Goal: Task Accomplishment & Management: Manage account settings

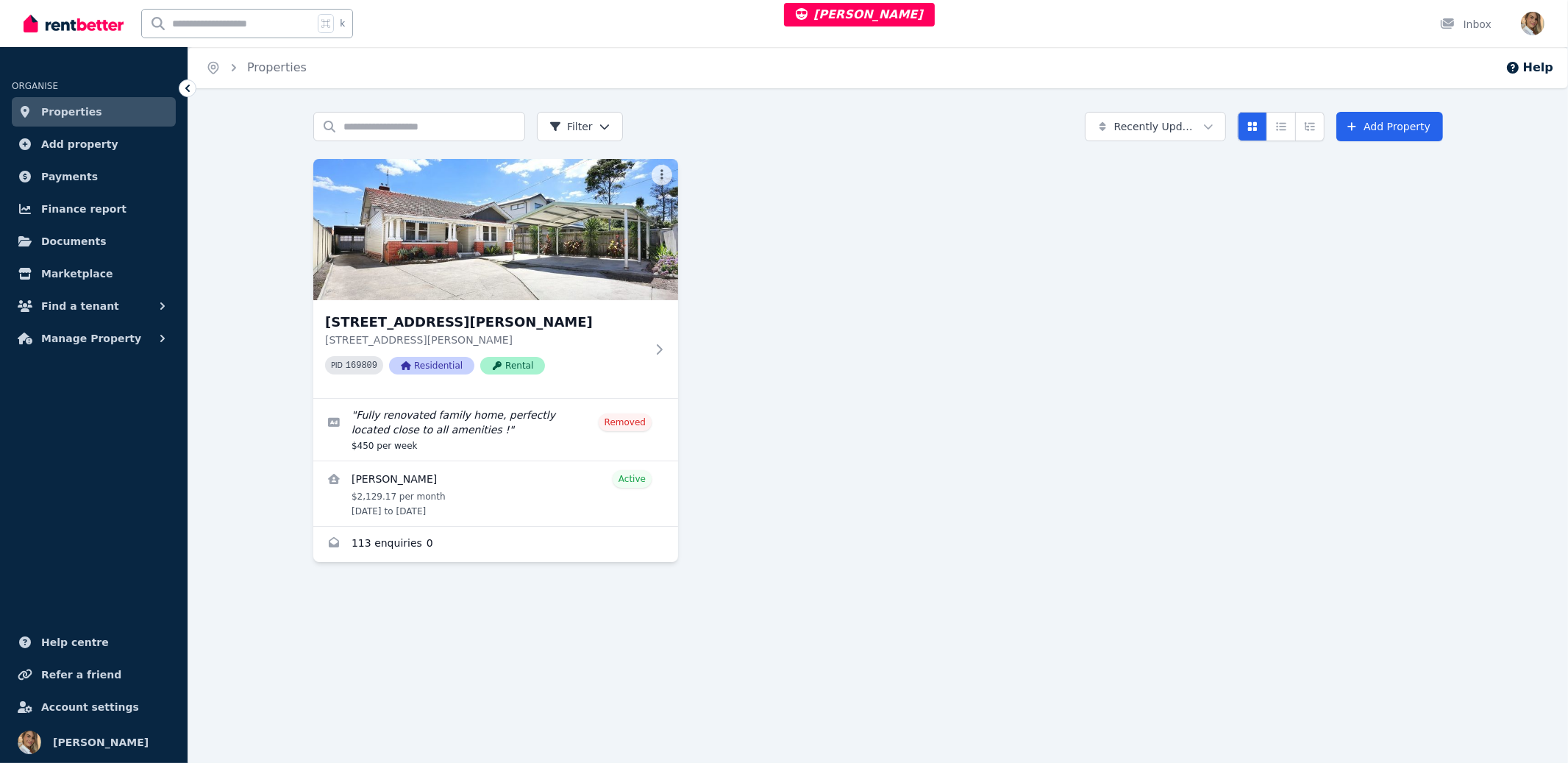
click at [896, 337] on div "[STREET_ADDRESS][GEOGRAPHIC_DATA][PERSON_NAME][STREET_ADDRESS][PERSON_NAME] PID…" at bounding box center [878, 360] width 1130 height 403
click at [487, 229] on img at bounding box center [496, 229] width 384 height 149
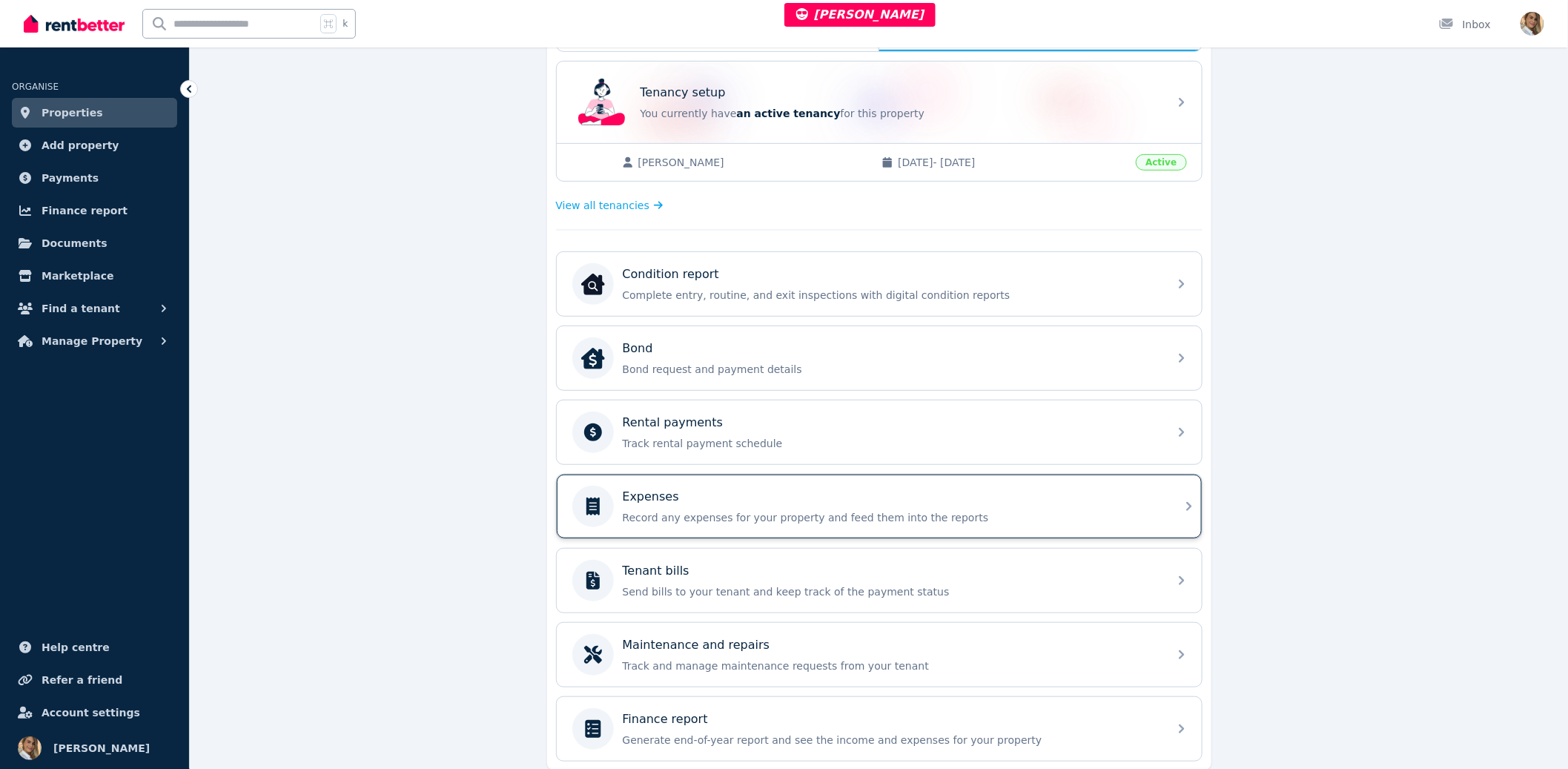
scroll to position [350, 0]
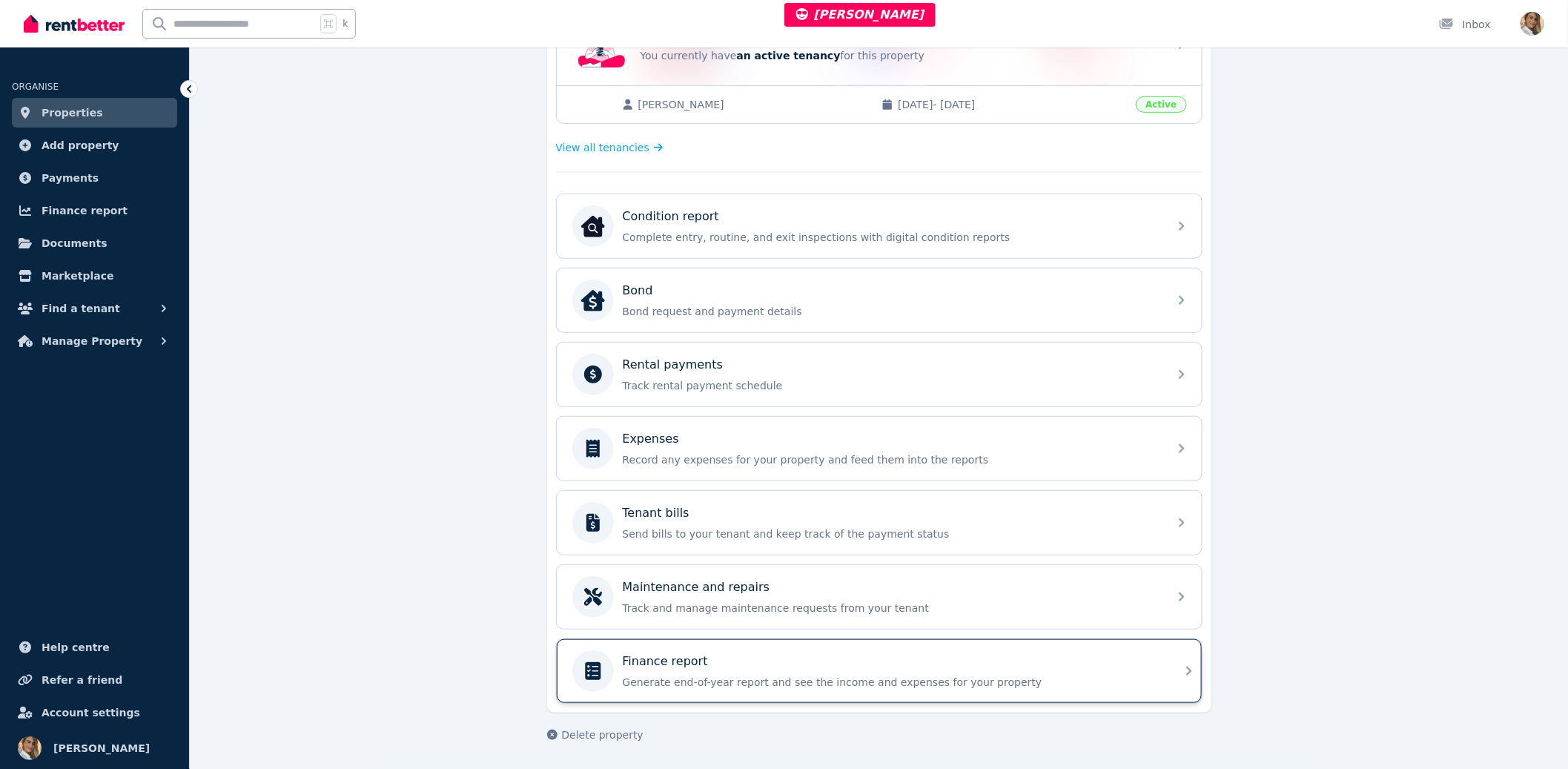
click at [716, 665] on div "Finance report" at bounding box center [891, 661] width 536 height 17
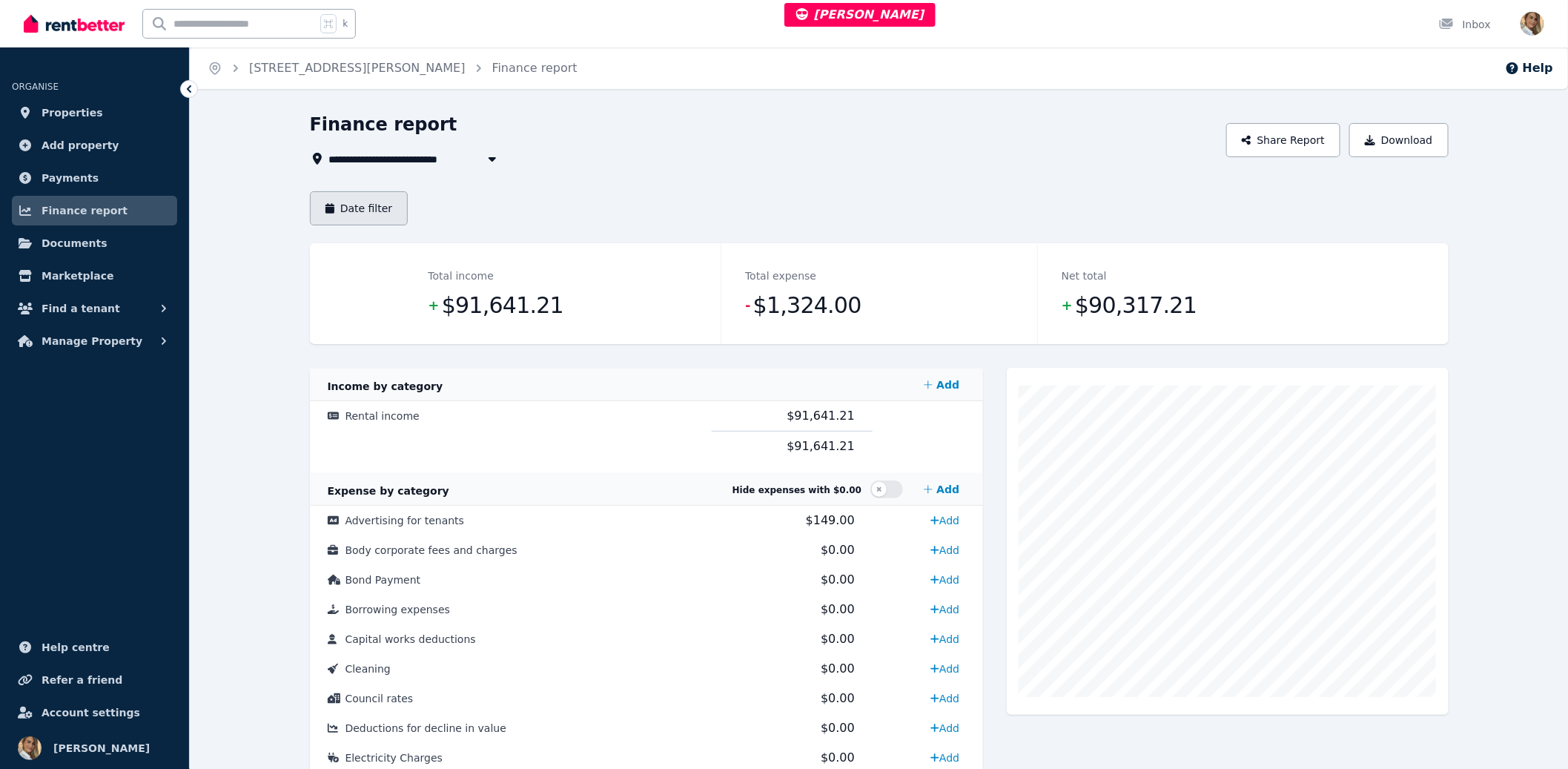
click at [377, 202] on button "Date filter" at bounding box center [358, 208] width 98 height 34
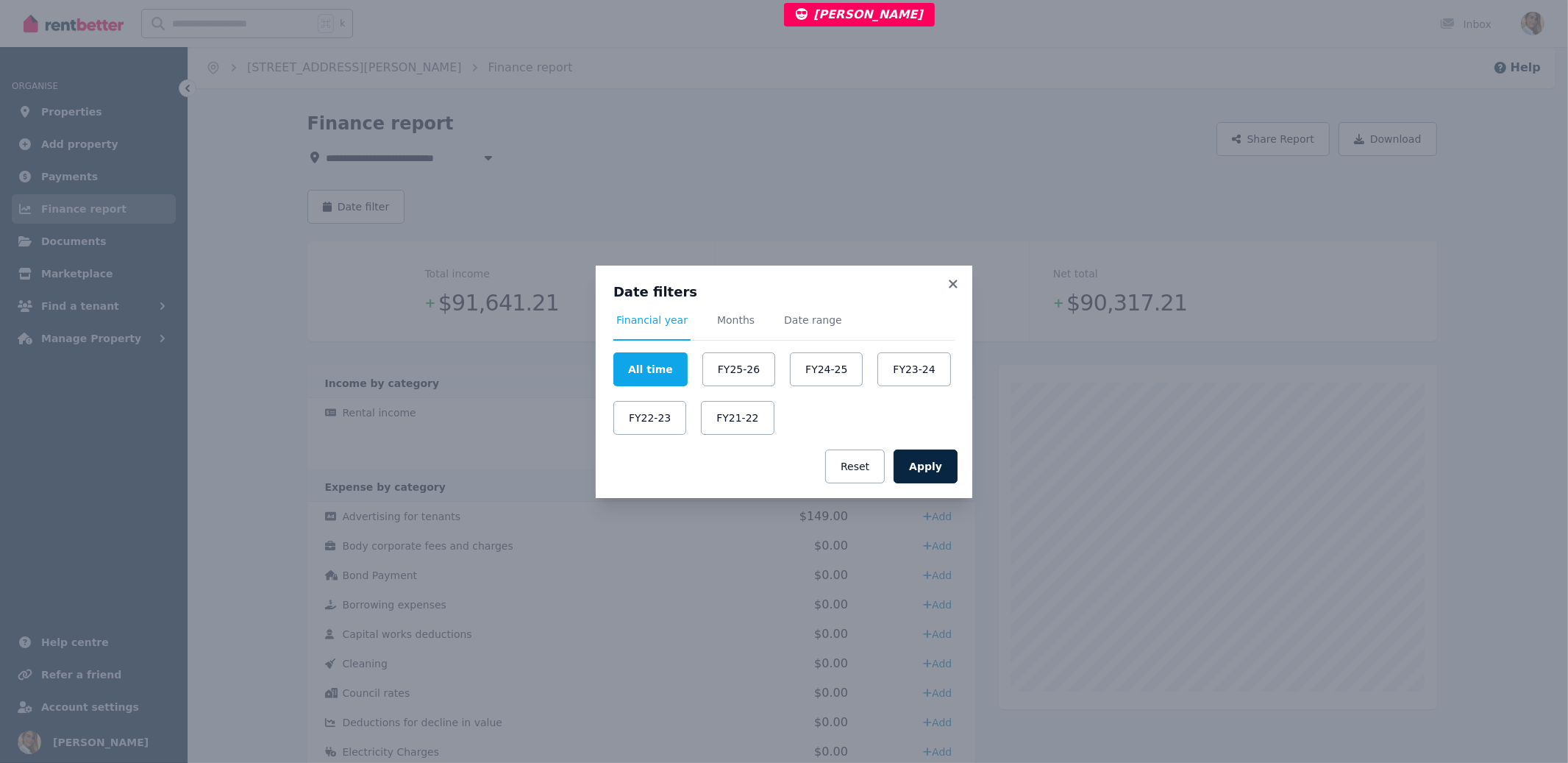
click at [829, 181] on div "Date filters Financial year Months Date range All time FY25-26 FY24-25 FY23-24 …" at bounding box center [784, 381] width 1568 height 763
click at [948, 281] on icon at bounding box center [953, 284] width 15 height 14
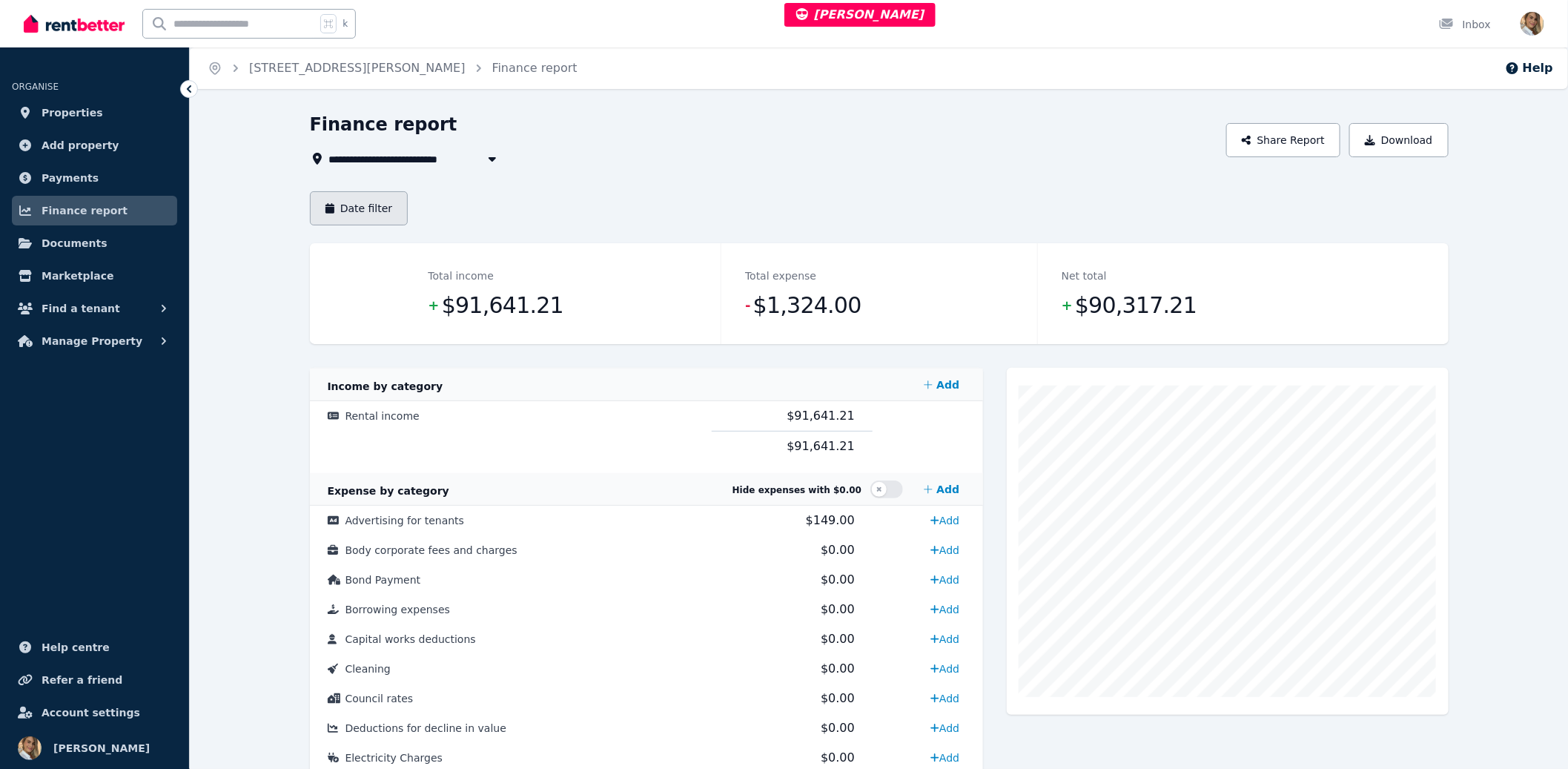
click at [350, 209] on button "Date filter" at bounding box center [358, 208] width 98 height 34
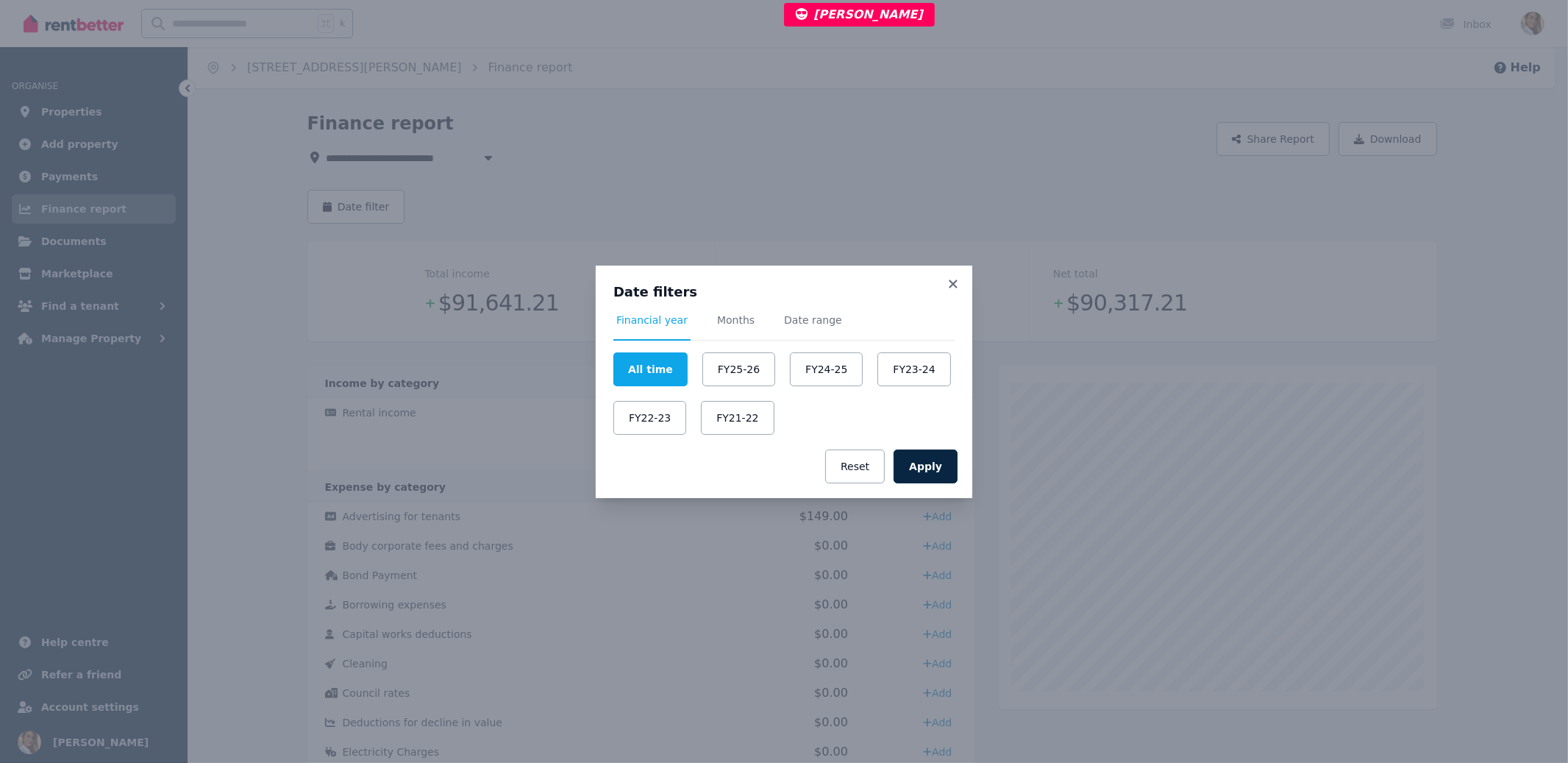
click at [956, 287] on icon at bounding box center [952, 284] width 8 height 8
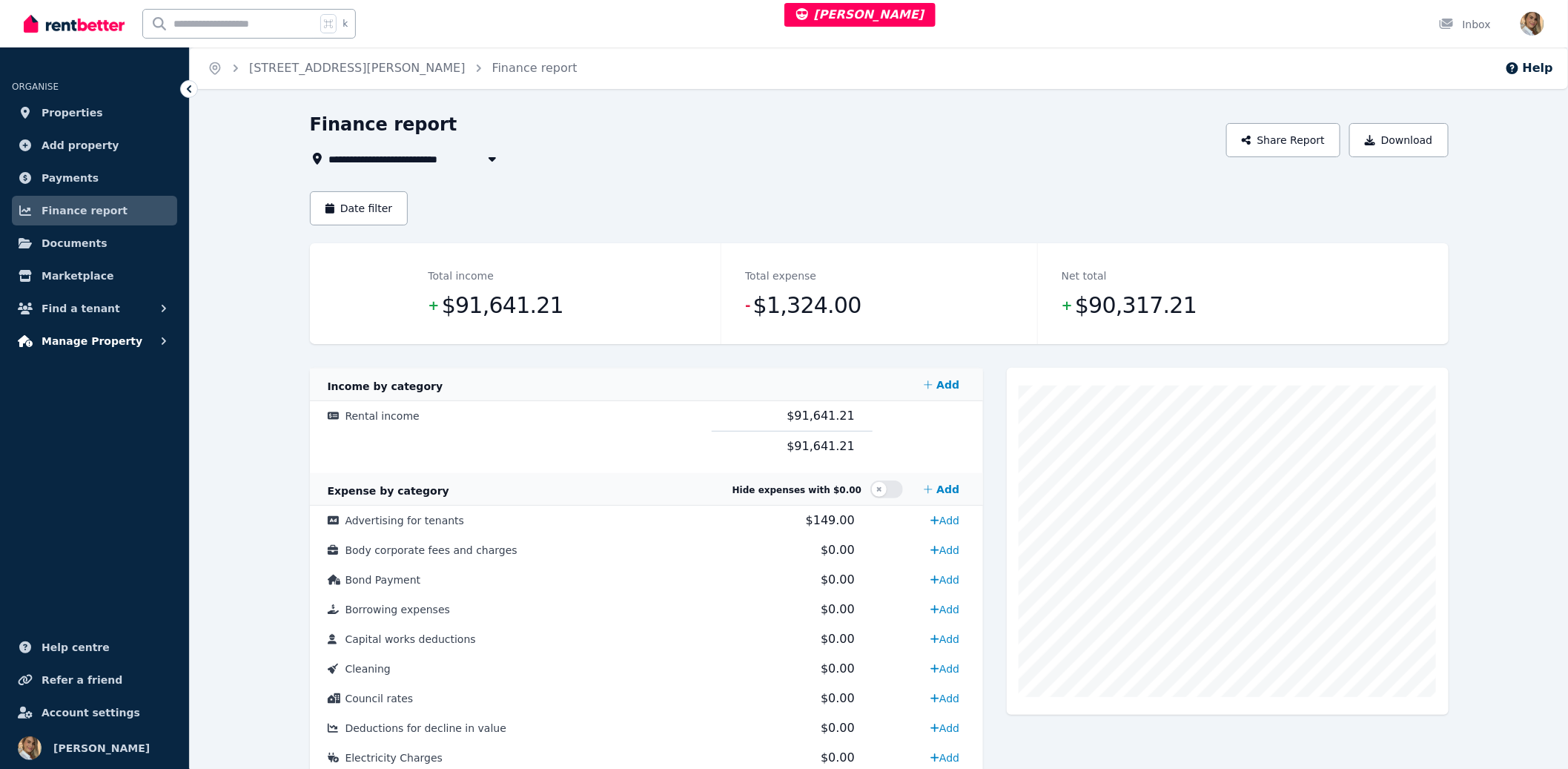
click at [132, 352] on button "Manage Property" at bounding box center [95, 341] width 165 height 29
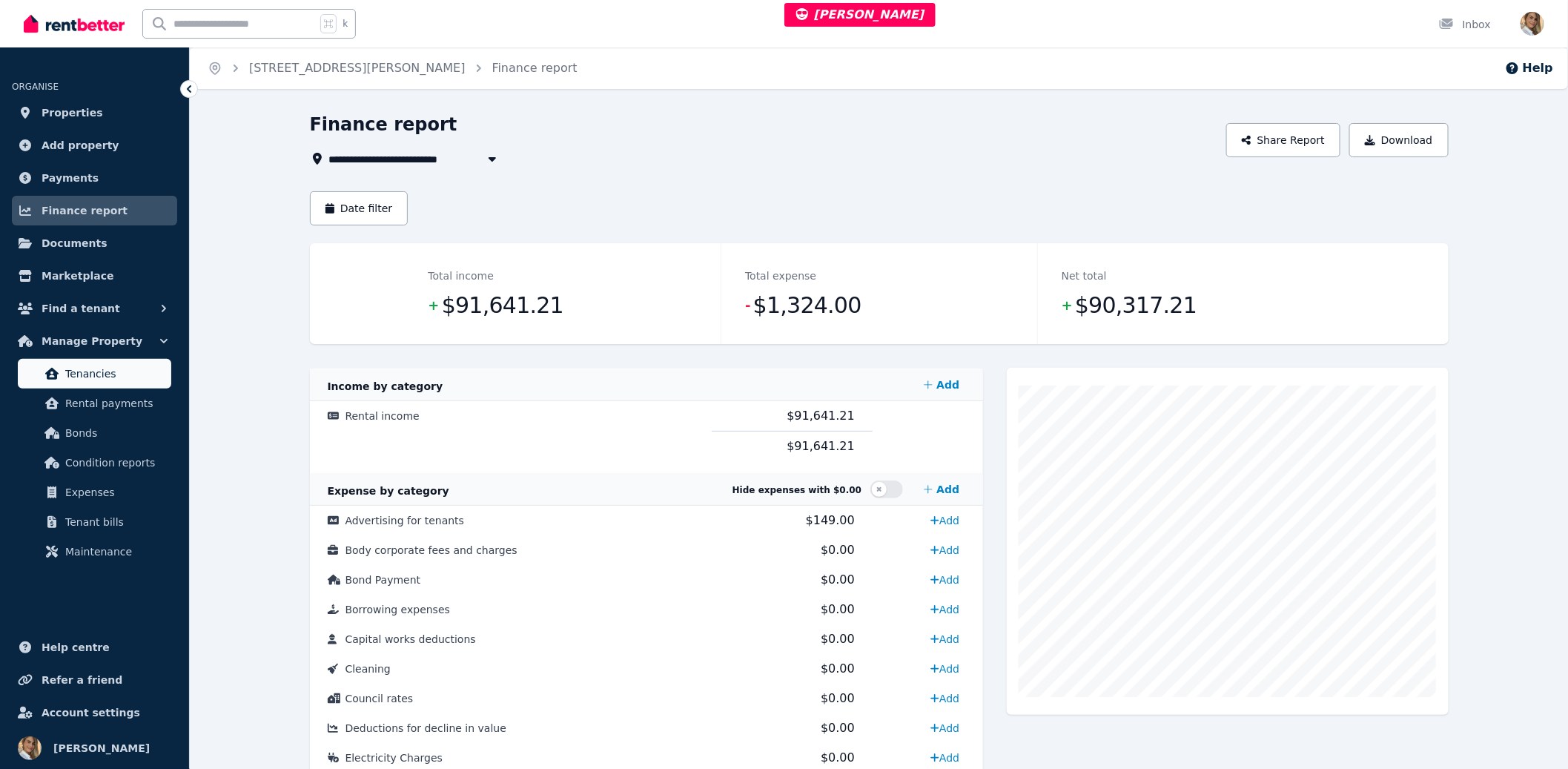
click at [115, 381] on span "Tenancies" at bounding box center [115, 373] width 100 height 17
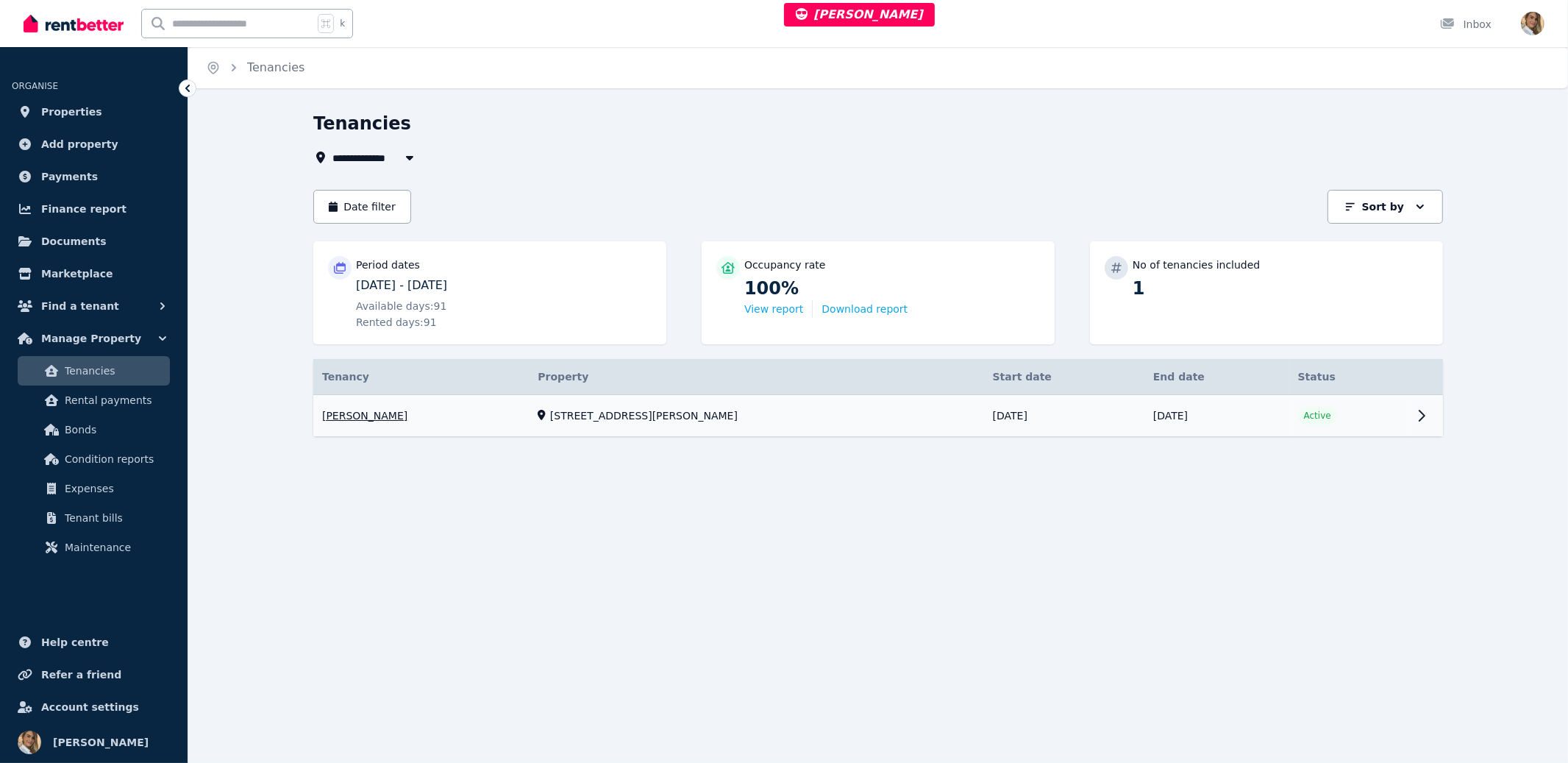
click at [1220, 420] on link "View property details" at bounding box center [878, 416] width 1130 height 42
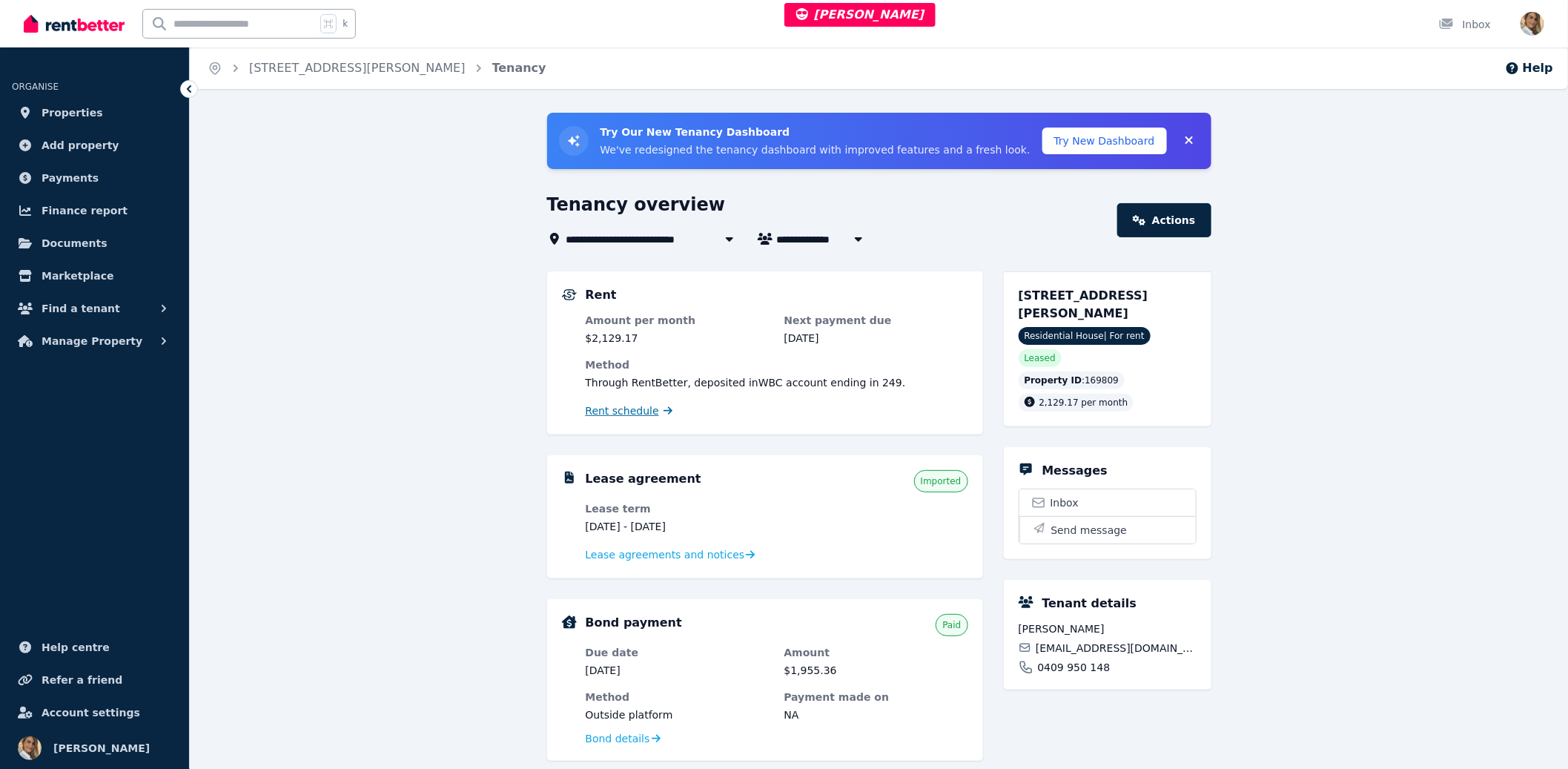
click at [650, 406] on span "Rent schedule" at bounding box center [623, 411] width 73 height 15
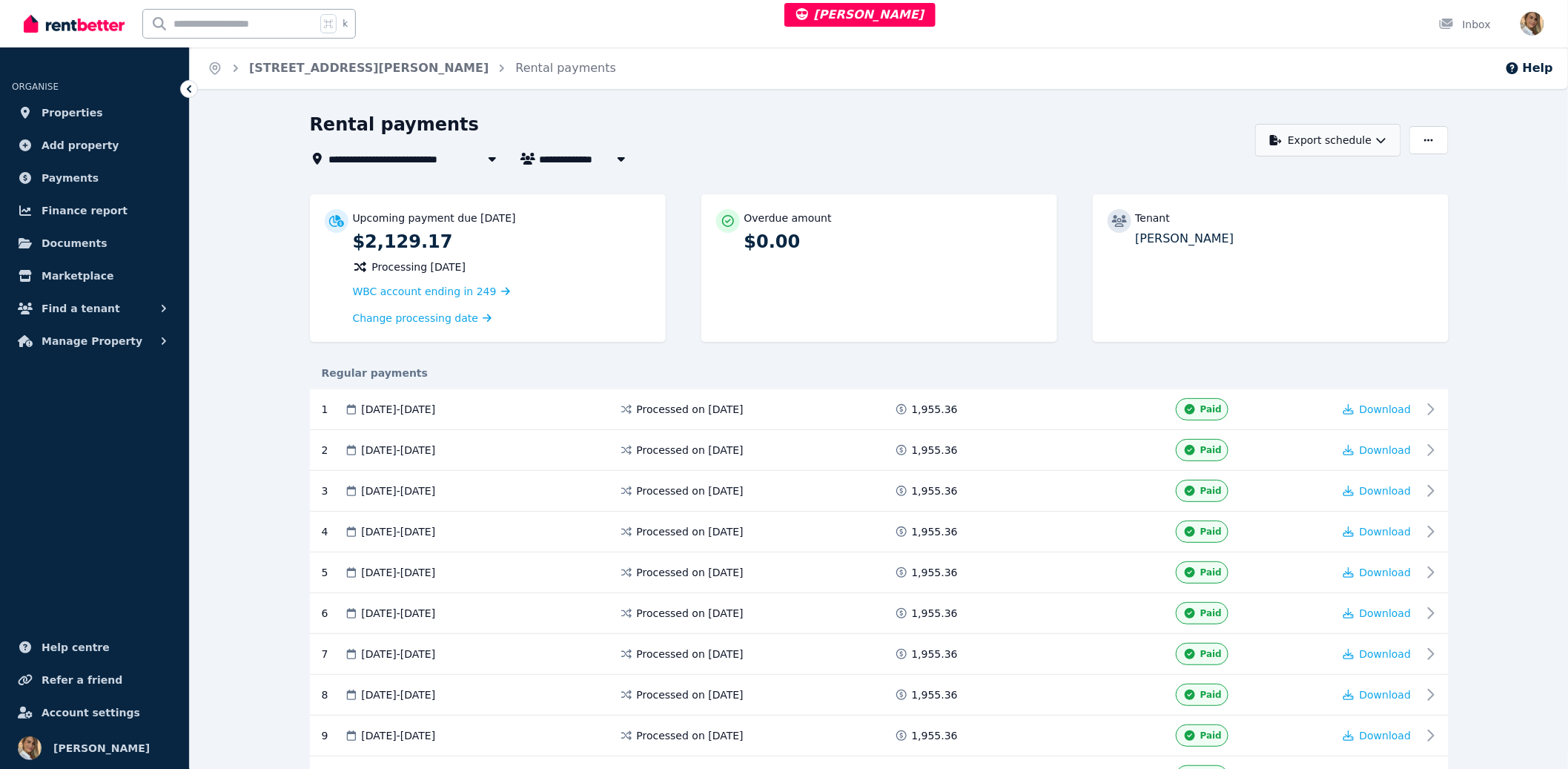
click at [1375, 141] on button "Export schedule" at bounding box center [1328, 141] width 146 height 33
